Goal: Navigation & Orientation: Find specific page/section

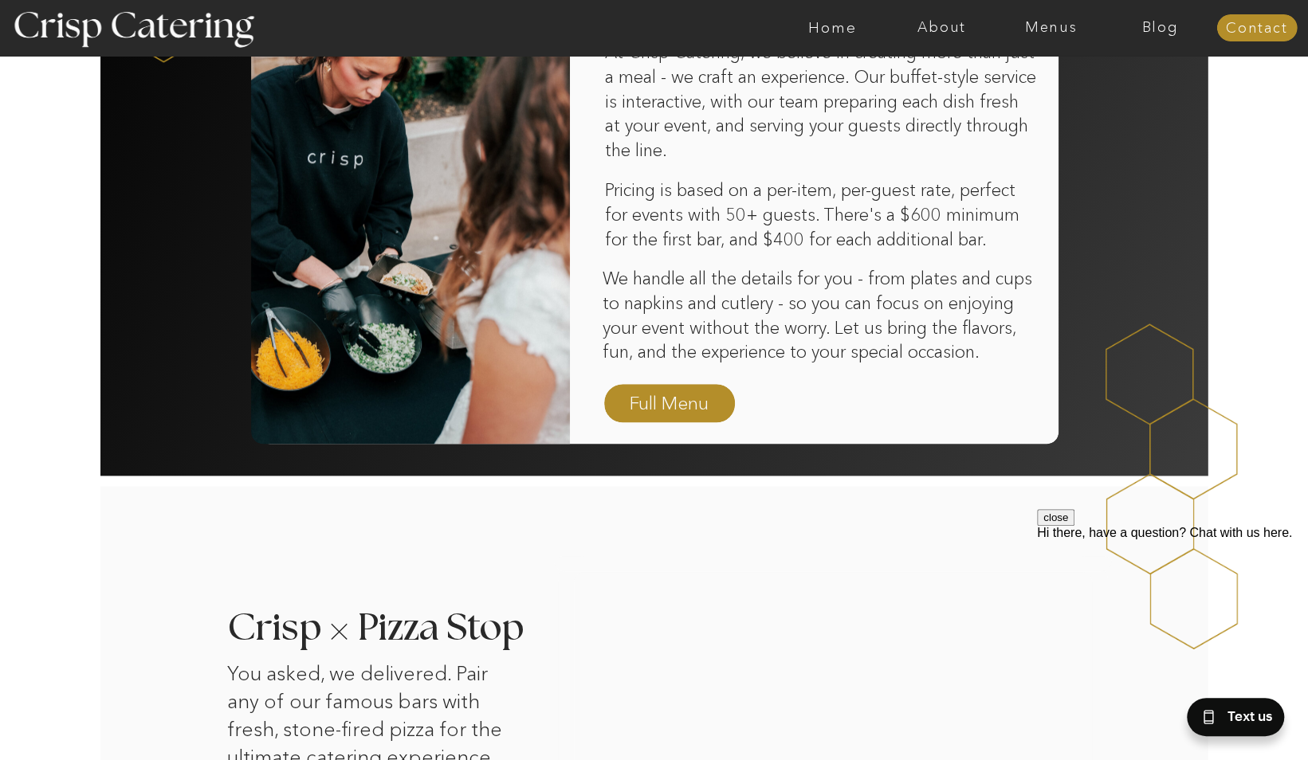
scroll to position [1066, 0]
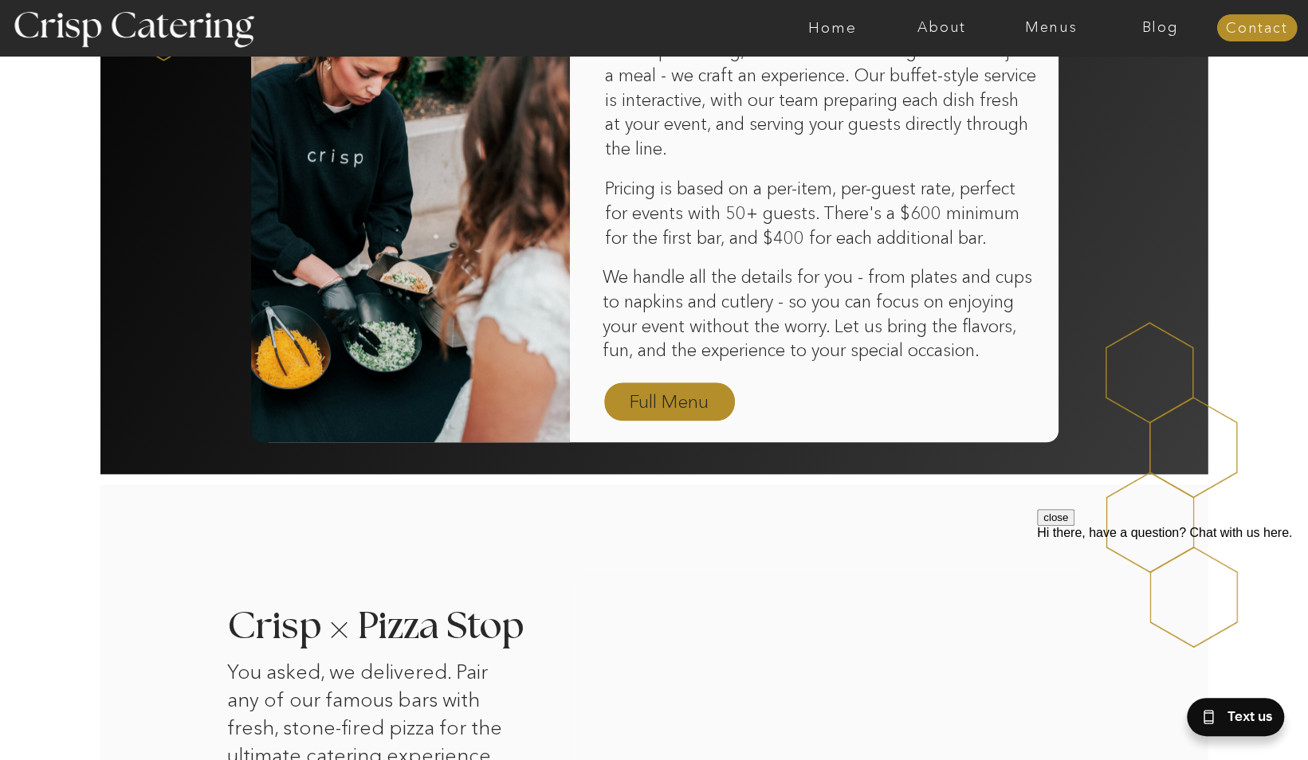
click at [702, 395] on nav "Full Menu" at bounding box center [669, 403] width 92 height 28
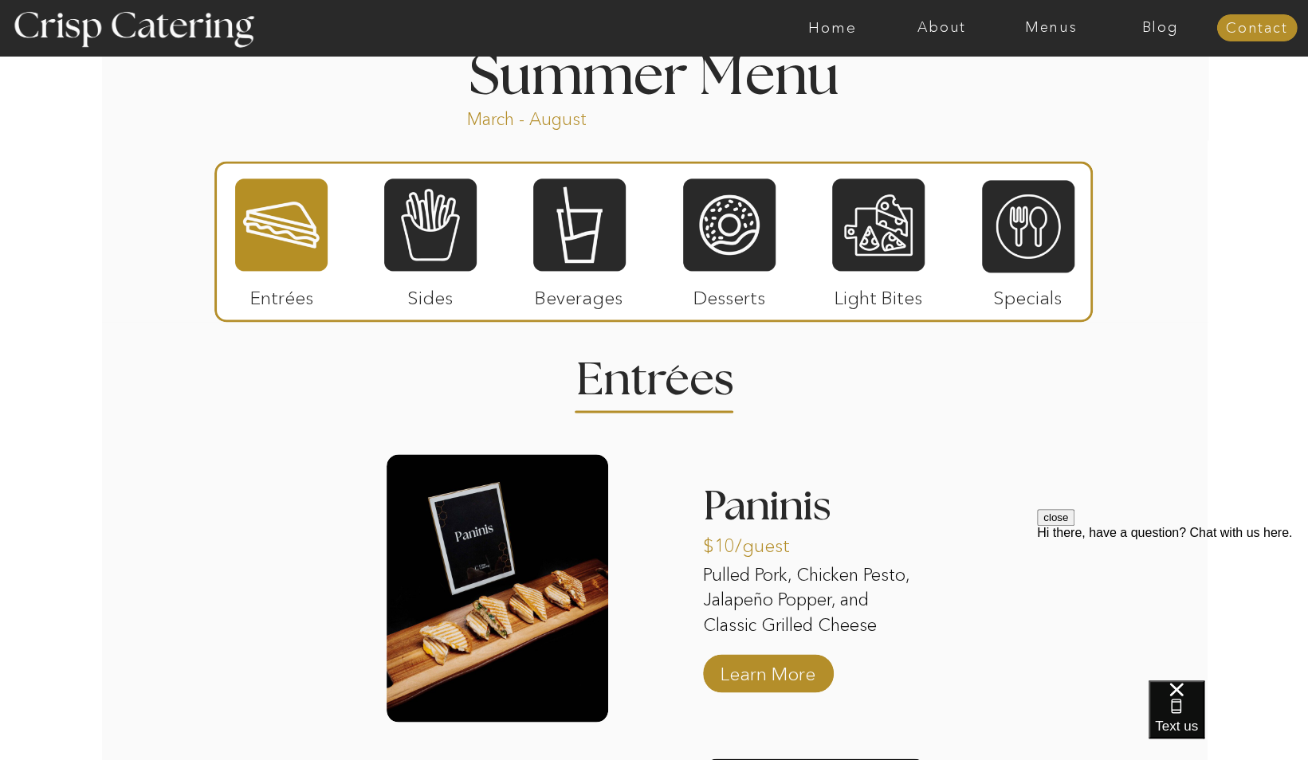
scroll to position [1332, 0]
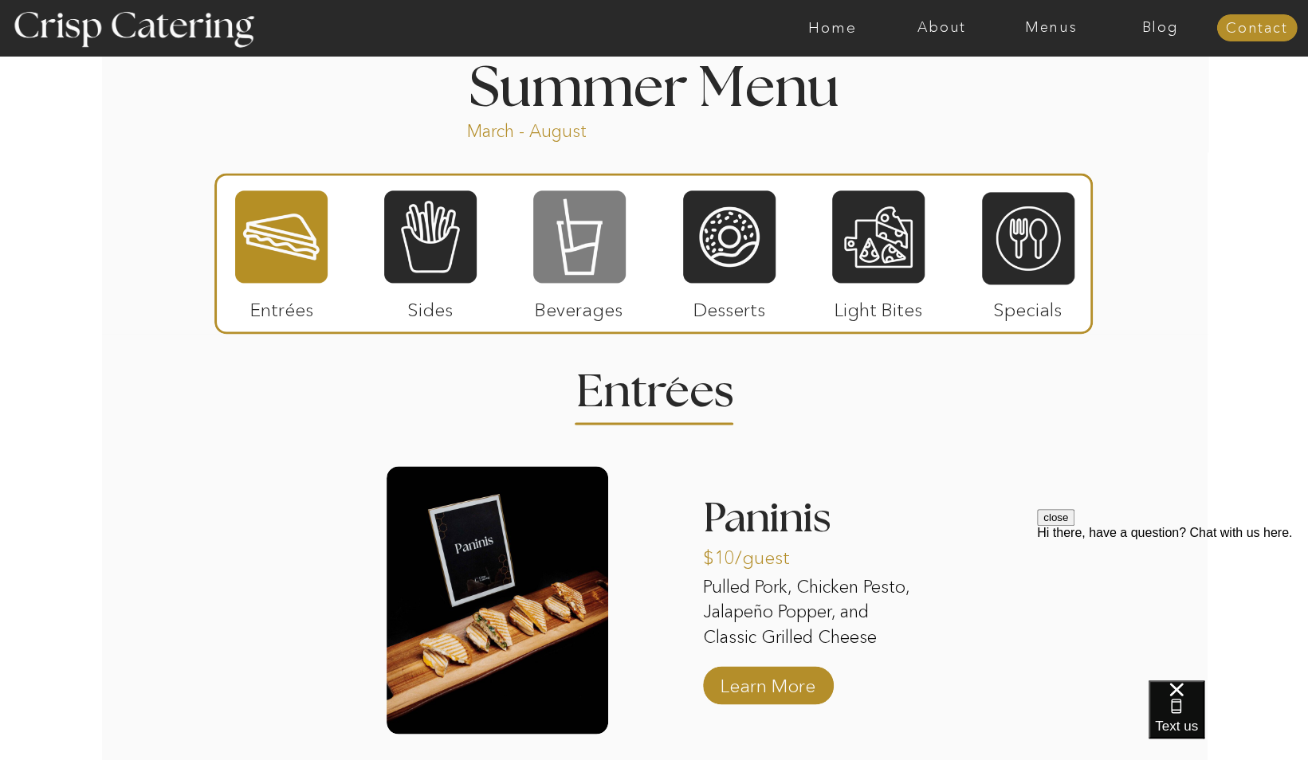
click at [607, 235] on div at bounding box center [579, 237] width 92 height 96
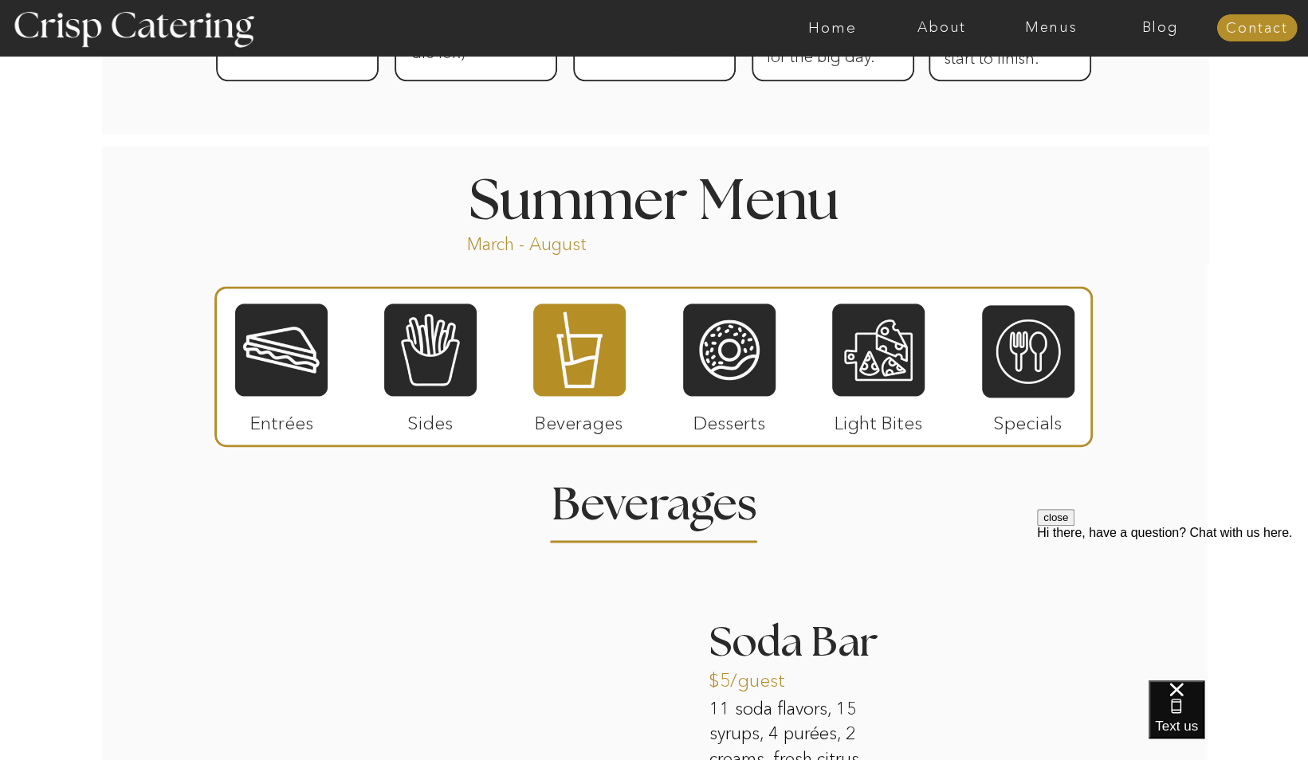
scroll to position [1091, 0]
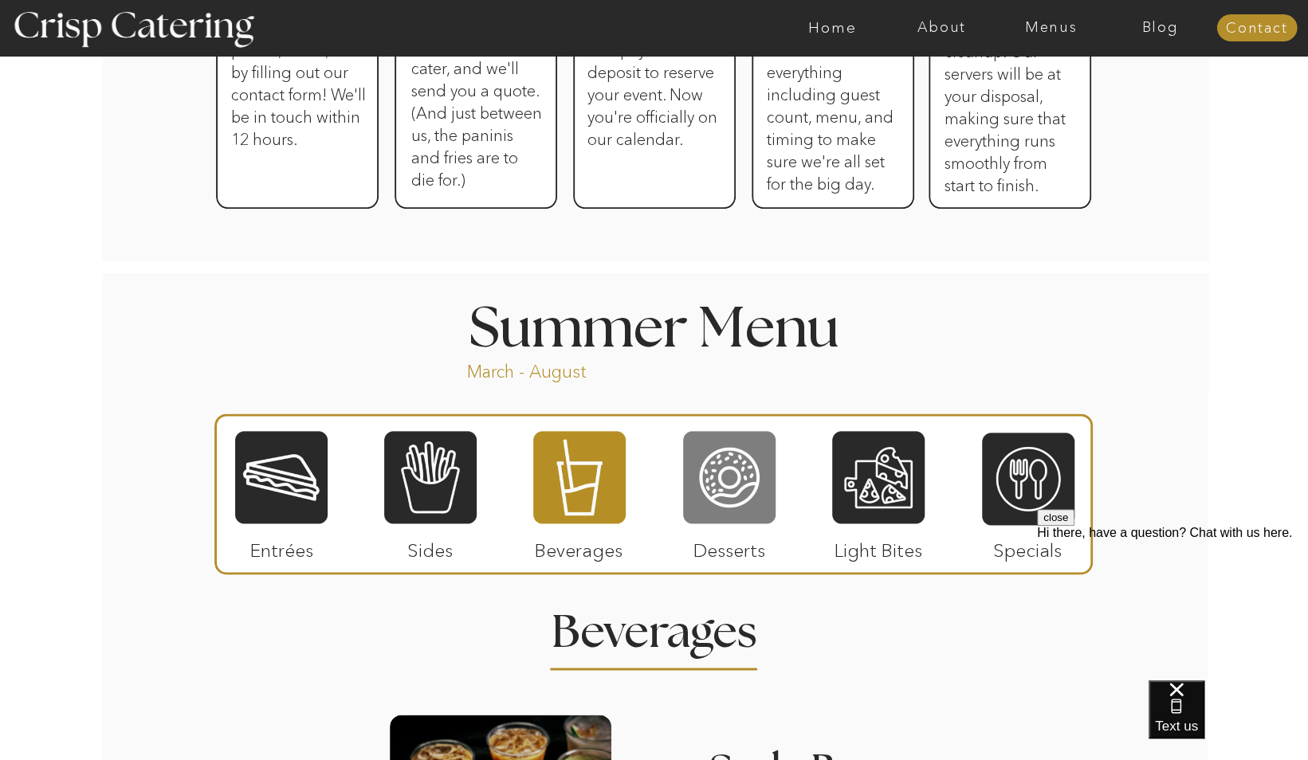
click at [708, 453] on div at bounding box center [729, 478] width 92 height 96
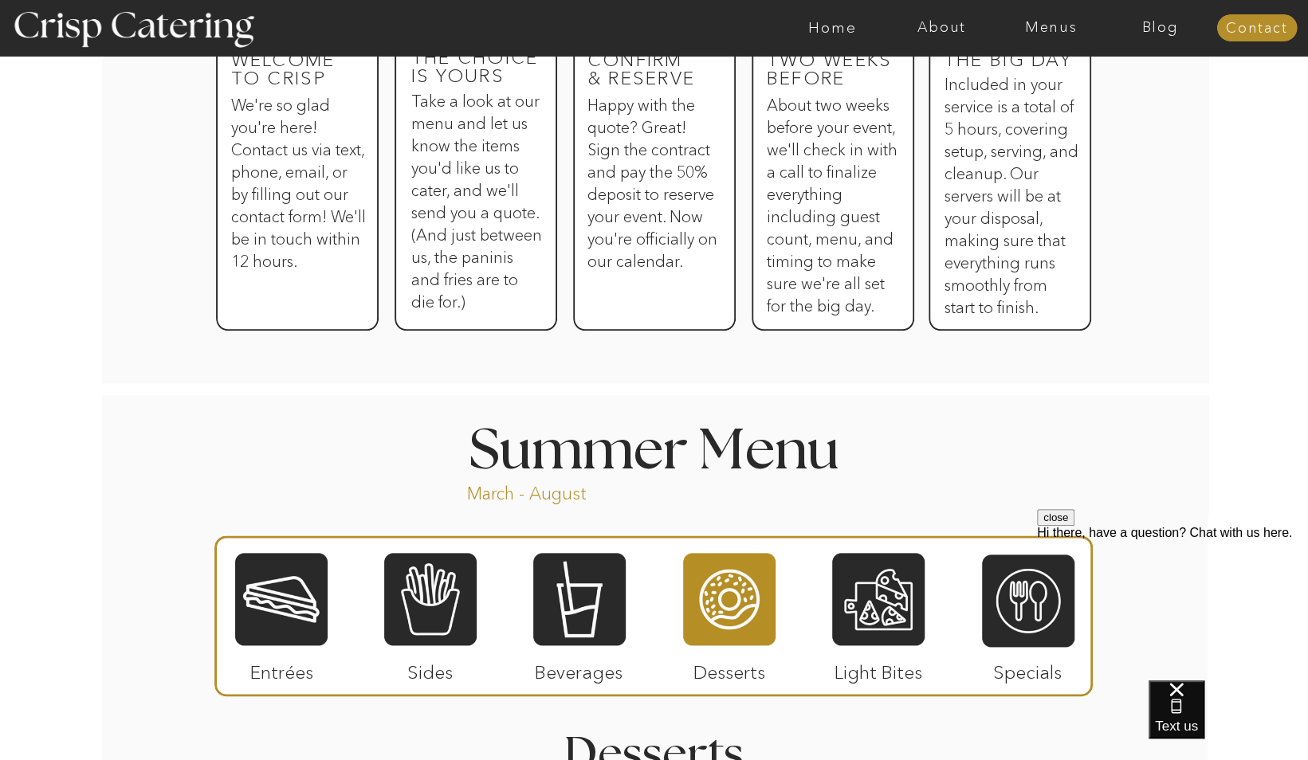
scroll to position [967, 0]
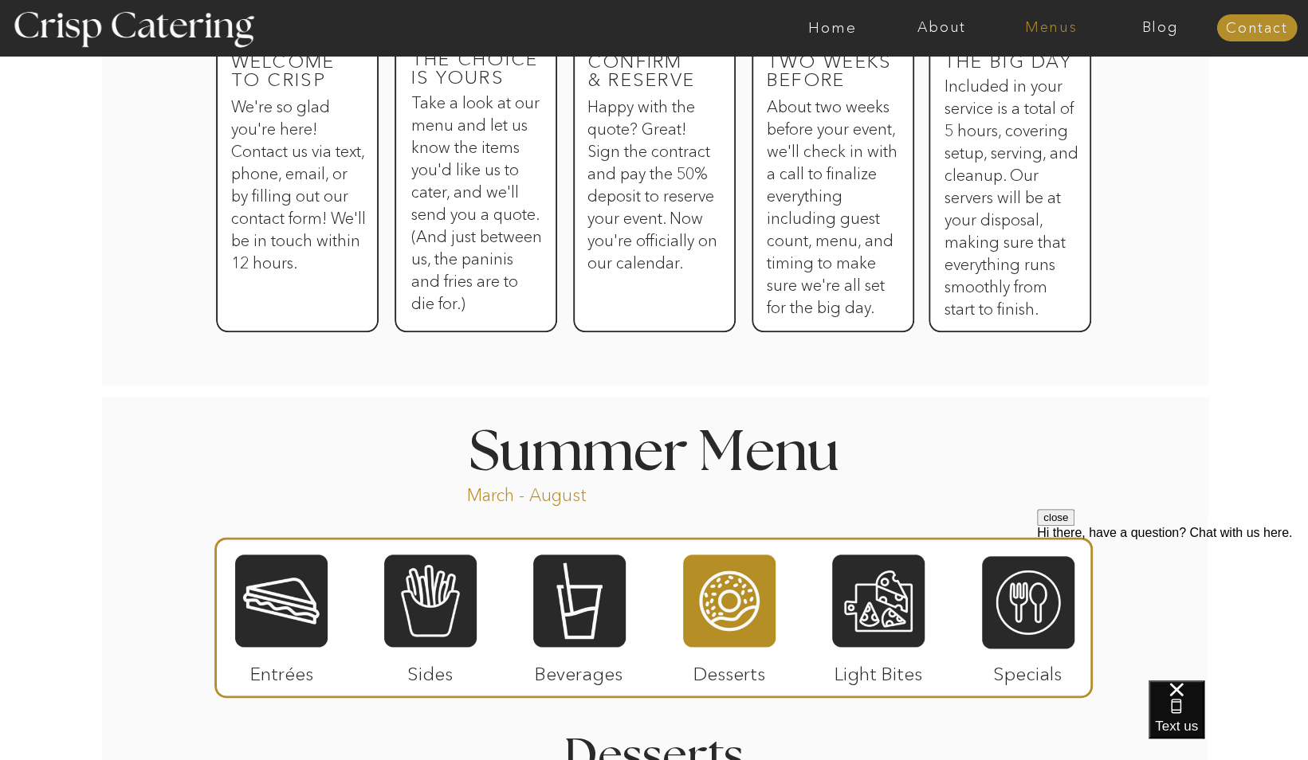
click at [1053, 33] on nav "Menus" at bounding box center [1050, 28] width 109 height 16
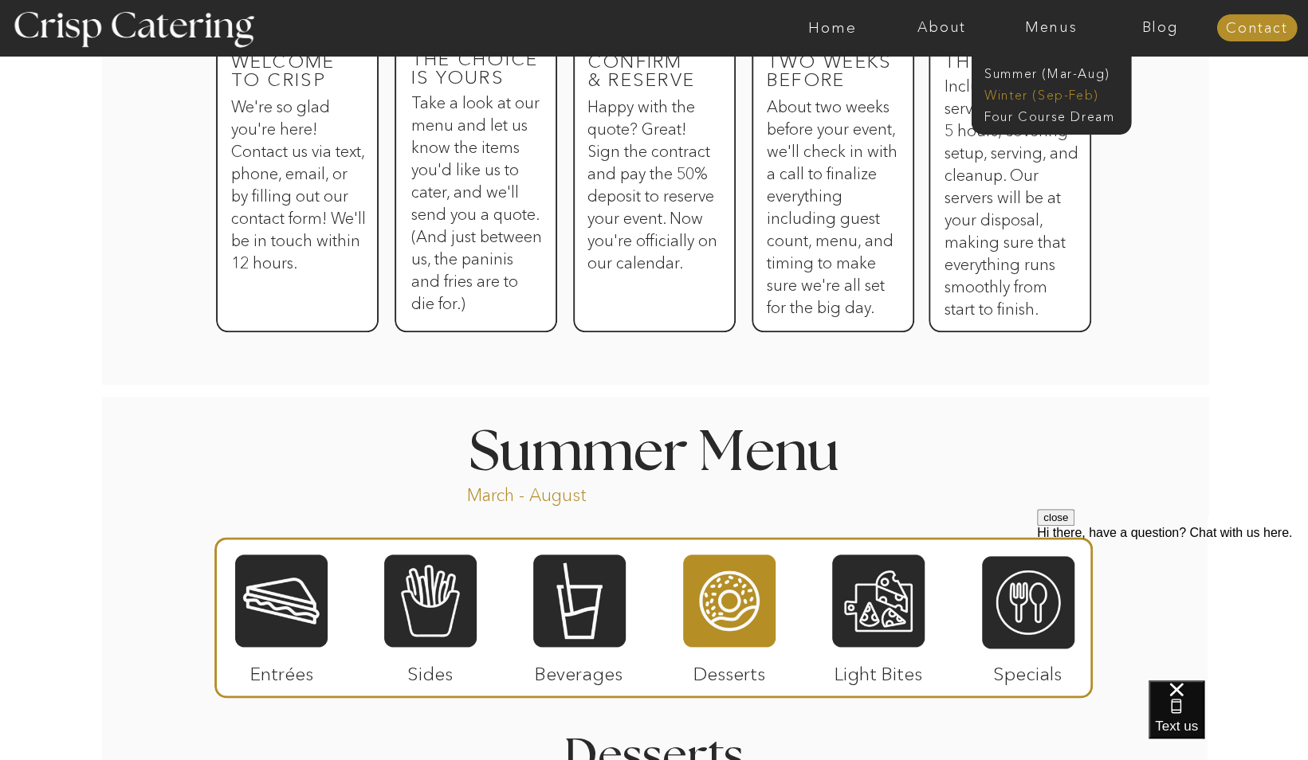
click at [1025, 91] on nav "Winter (Sep-Feb)" at bounding box center [1049, 93] width 131 height 15
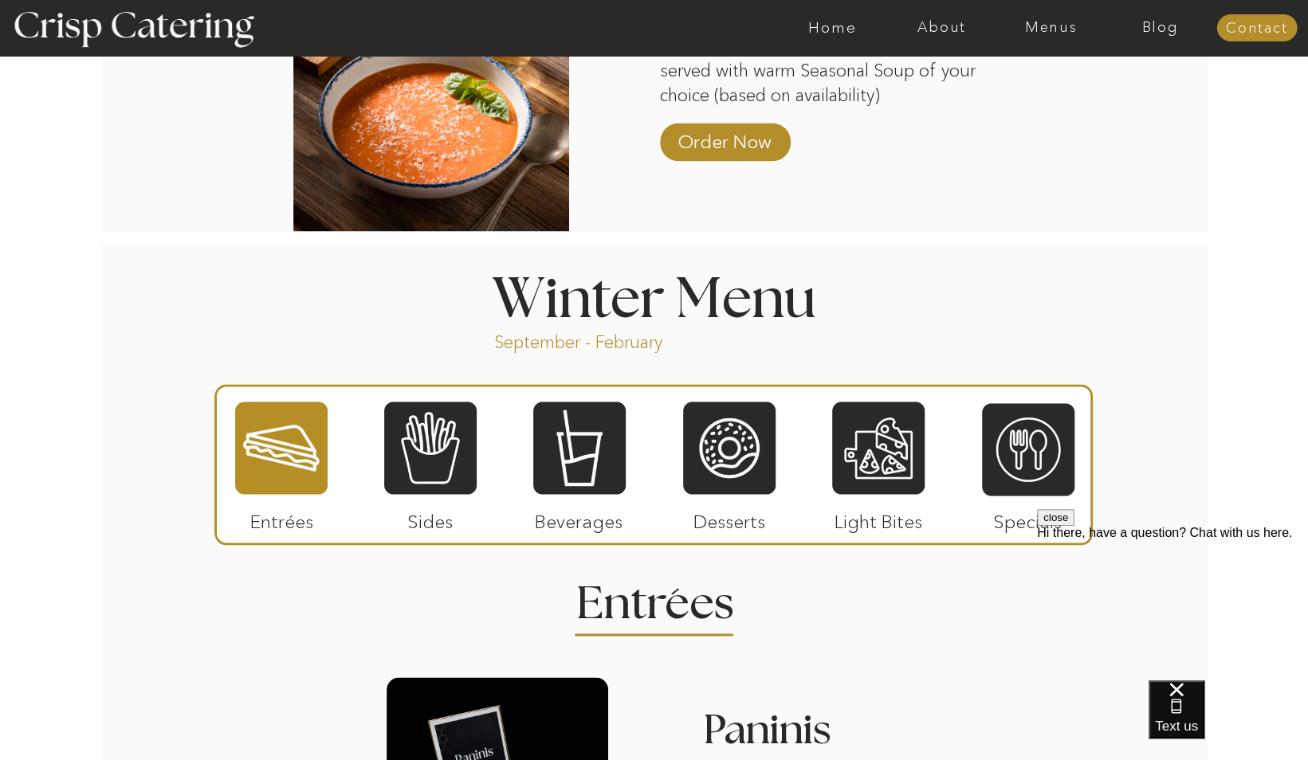
scroll to position [1541, 0]
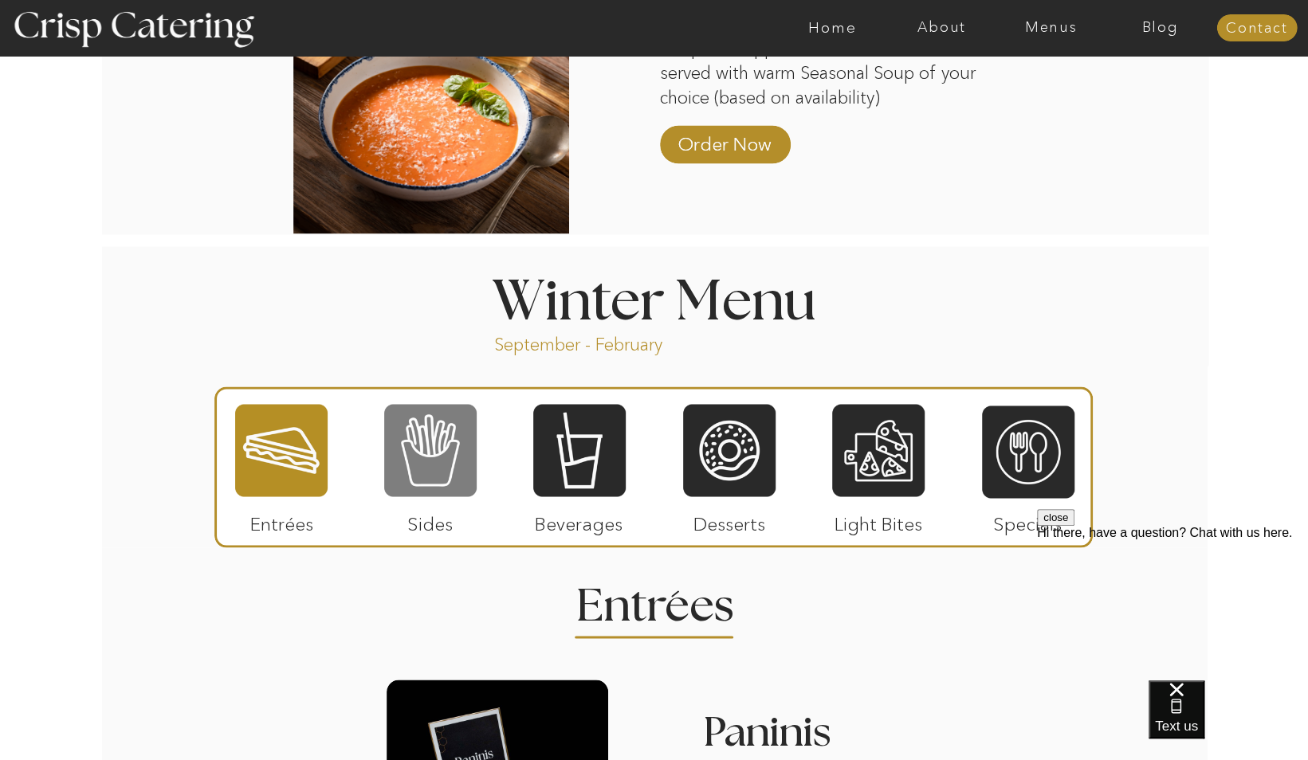
click at [458, 442] on div at bounding box center [430, 450] width 92 height 96
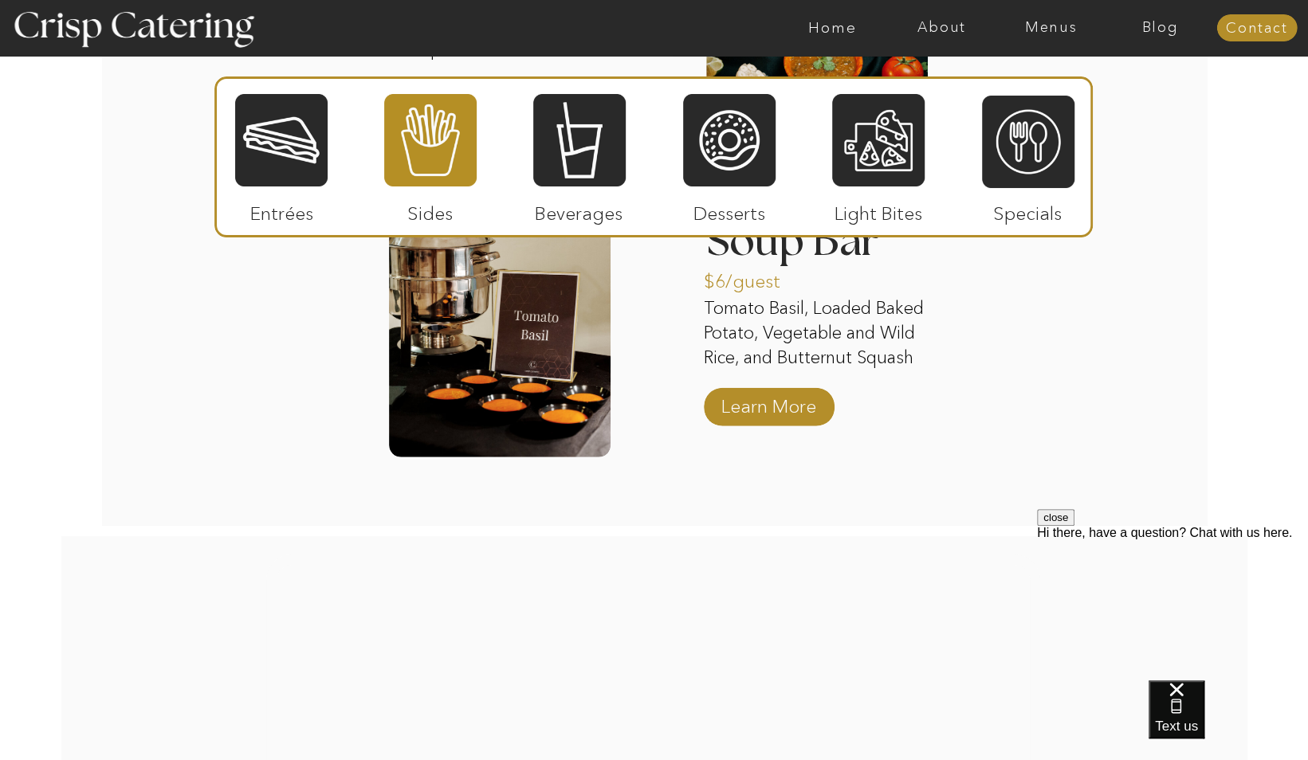
scroll to position [2972, 0]
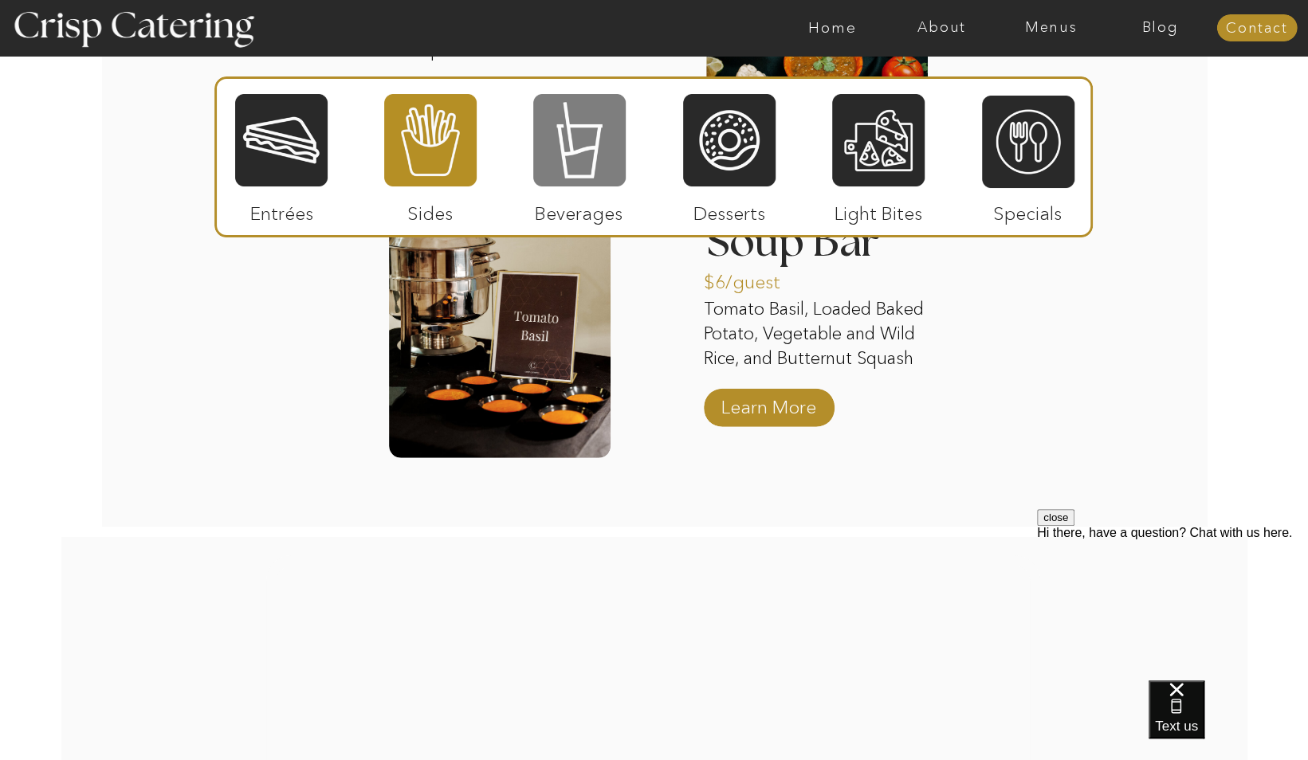
click at [590, 178] on div at bounding box center [579, 140] width 92 height 96
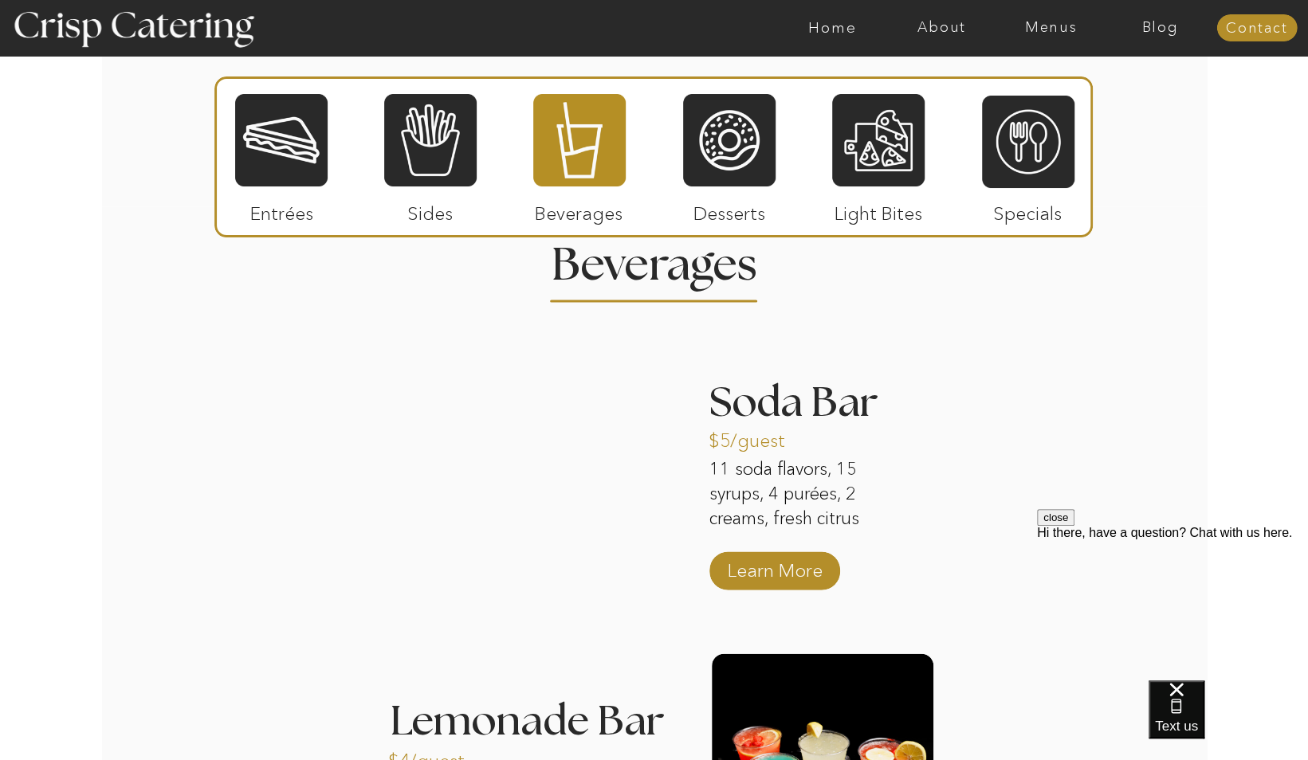
scroll to position [1874, 0]
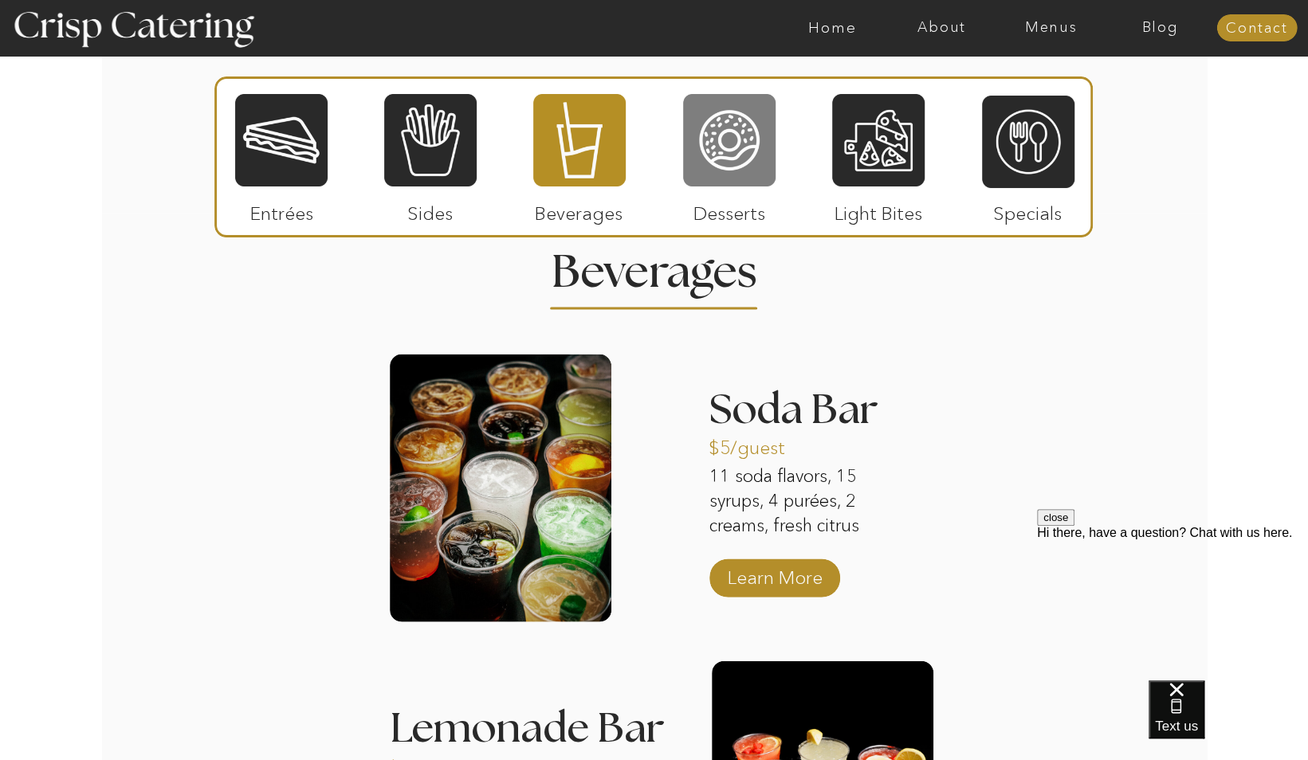
click at [737, 142] on div at bounding box center [729, 140] width 92 height 96
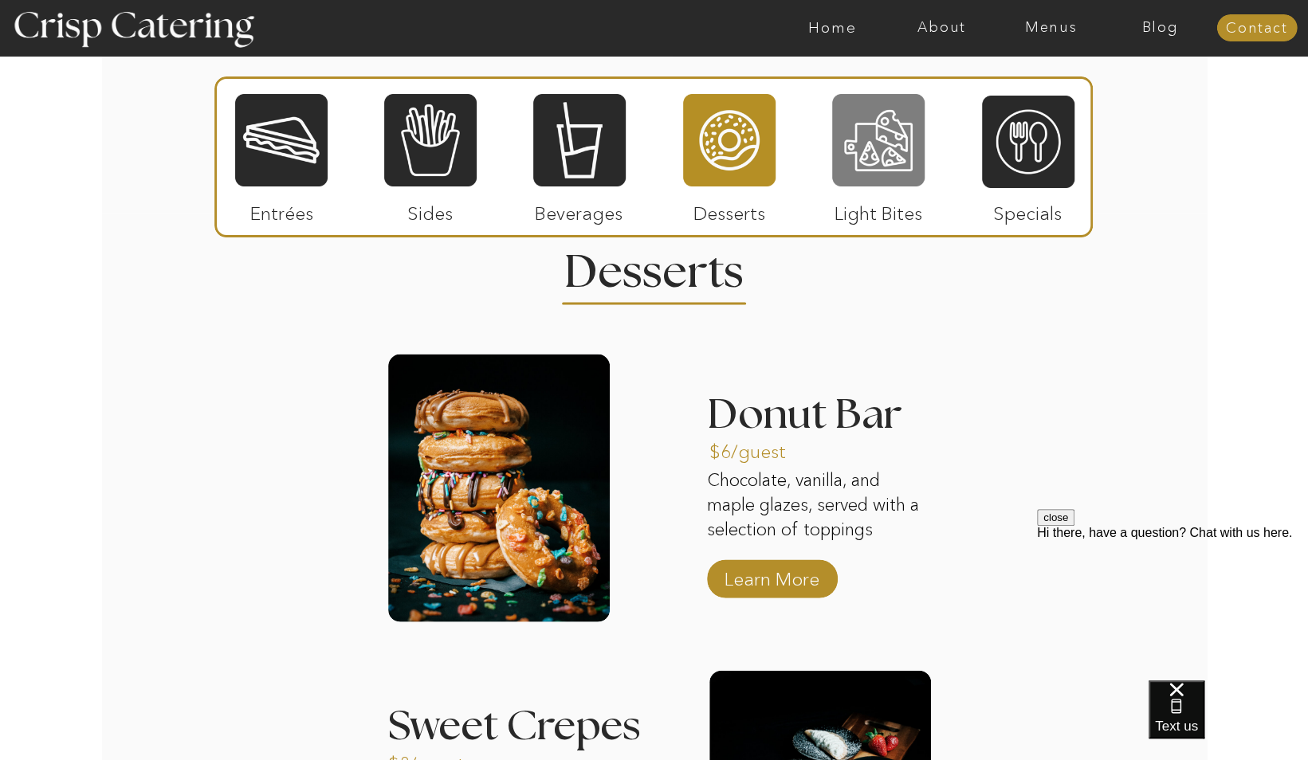
click at [888, 148] on div at bounding box center [878, 140] width 92 height 96
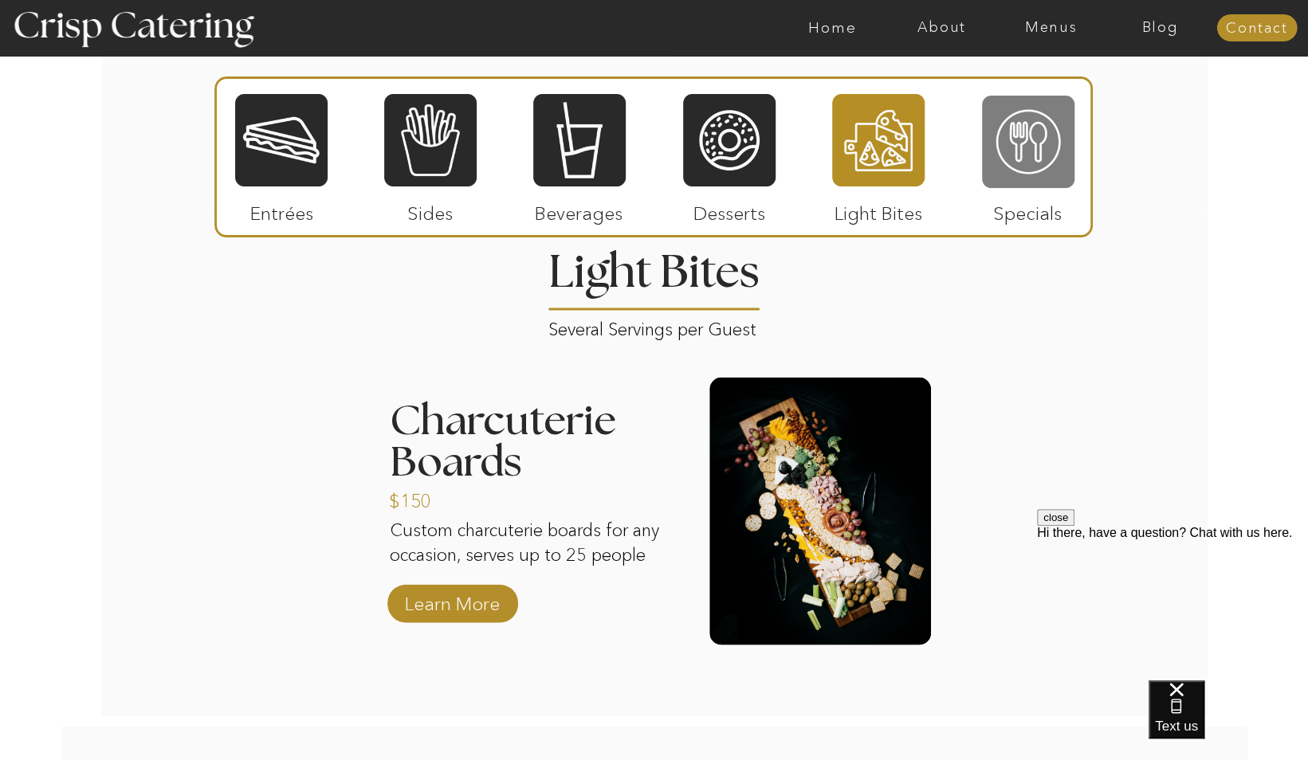
click at [1024, 153] on div at bounding box center [1028, 142] width 92 height 96
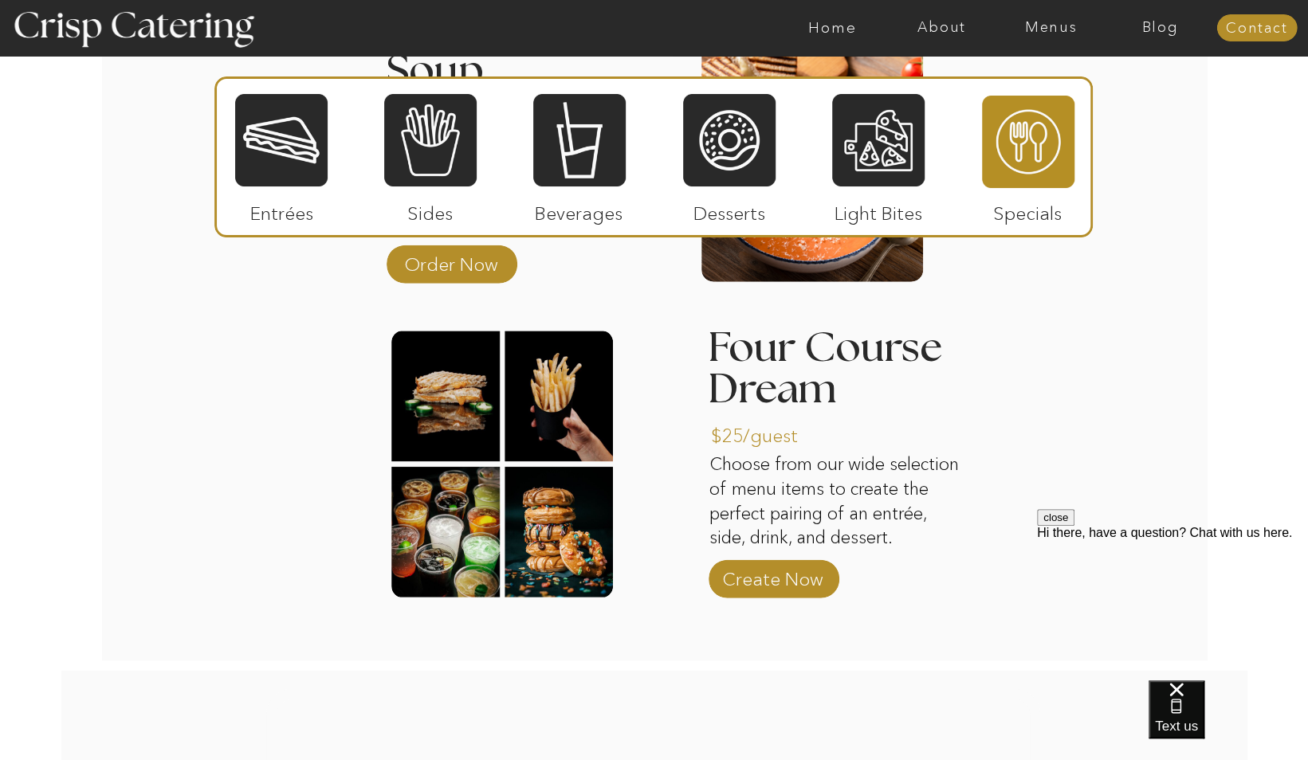
scroll to position [2235, 0]
